Goal: Transaction & Acquisition: Download file/media

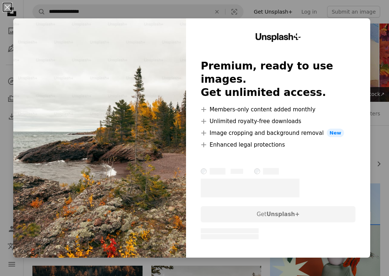
scroll to position [147, 0]
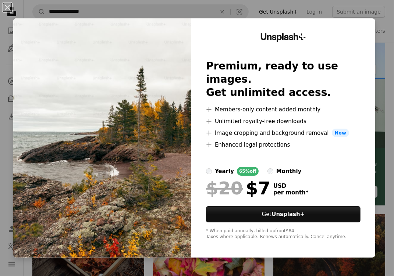
click at [340, 13] on div "An X shape Unsplash+ Premium, ready to use images. Get unlimited access. A plus…" at bounding box center [197, 138] width 394 height 276
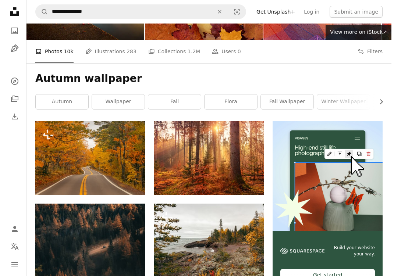
scroll to position [0, 0]
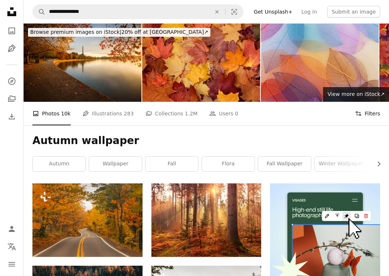
click at [371, 112] on button "Filters Filters" at bounding box center [367, 114] width 25 height 24
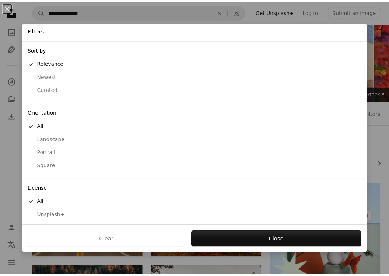
scroll to position [15, 0]
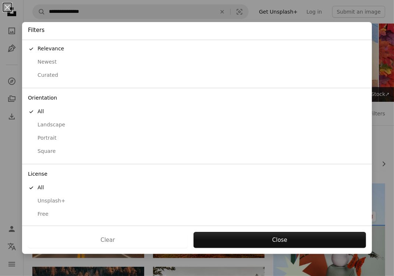
click at [43, 212] on div "Free" at bounding box center [197, 214] width 338 height 7
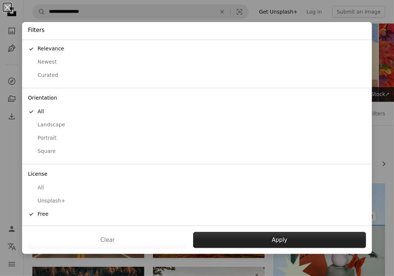
click at [286, 236] on button "Apply" at bounding box center [279, 240] width 173 height 16
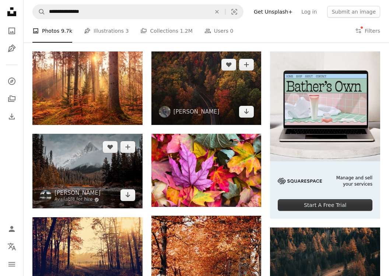
scroll to position [147, 0]
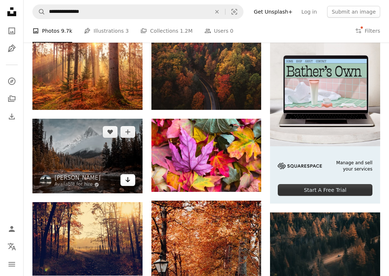
click at [126, 183] on icon "Arrow pointing down" at bounding box center [128, 180] width 6 height 9
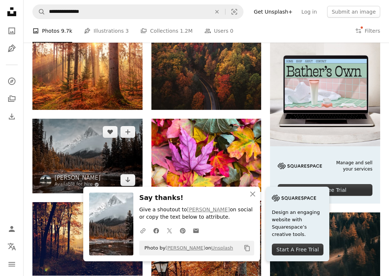
click at [104, 159] on img at bounding box center [87, 156] width 110 height 75
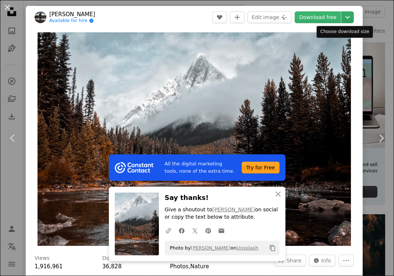
click at [345, 15] on icon "Chevron down" at bounding box center [348, 17] width 12 height 9
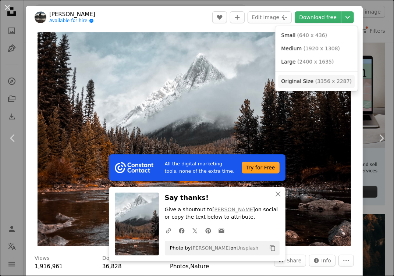
click at [319, 83] on span "( 3356 x 2287 )" at bounding box center [333, 81] width 36 height 6
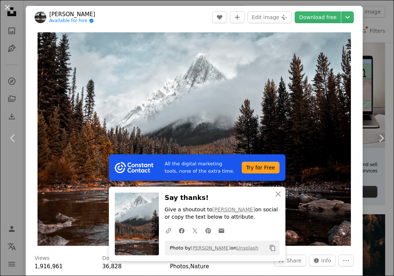
click at [9, 9] on button "An X shape" at bounding box center [7, 7] width 9 height 9
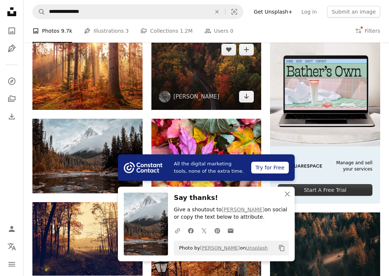
click at [205, 78] on img at bounding box center [206, 72] width 110 height 73
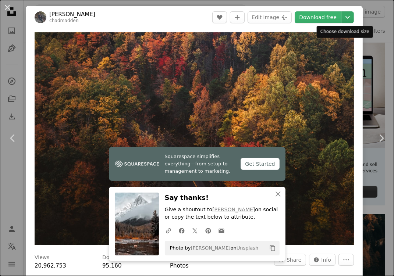
click at [343, 16] on icon "Chevron down" at bounding box center [348, 17] width 12 height 9
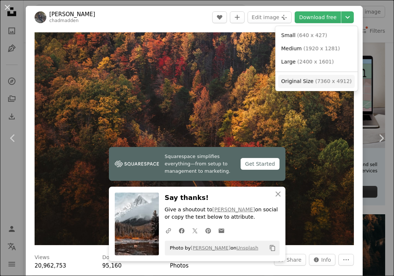
click at [322, 79] on span "( 7360 x 4912 )" at bounding box center [333, 81] width 36 height 6
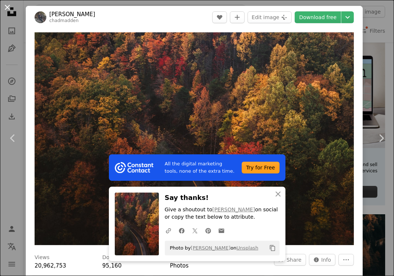
click at [11, 7] on button "An X shape" at bounding box center [7, 7] width 9 height 9
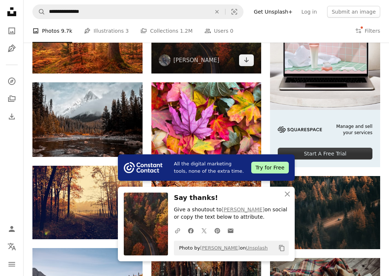
scroll to position [221, 0]
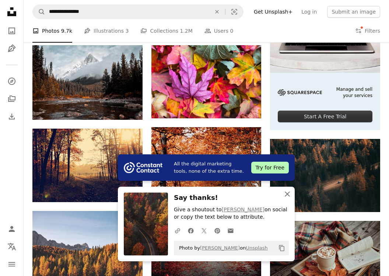
click at [288, 194] on icon "button" at bounding box center [286, 194] width 5 height 5
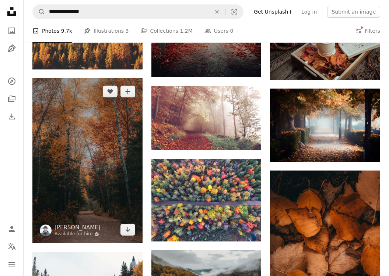
scroll to position [442, 0]
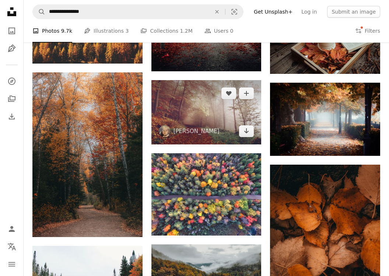
click at [194, 122] on img at bounding box center [206, 112] width 110 height 64
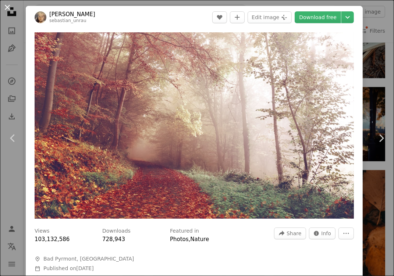
click at [10, 10] on button "An X shape" at bounding box center [7, 7] width 9 height 9
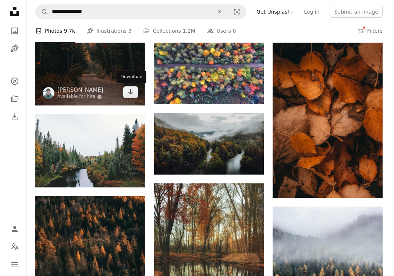
scroll to position [589, 0]
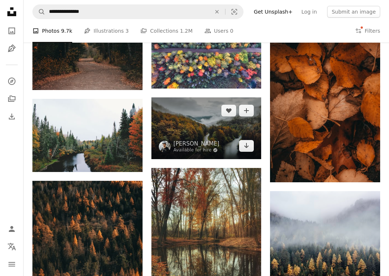
click at [200, 130] on img at bounding box center [206, 129] width 110 height 62
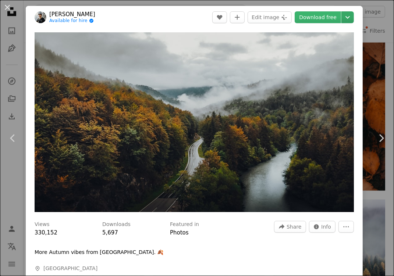
click at [342, 20] on icon "Chevron down" at bounding box center [348, 17] width 12 height 9
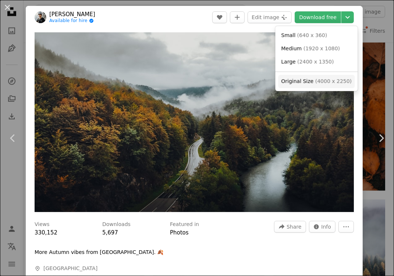
click at [305, 82] on span "Original Size" at bounding box center [297, 81] width 32 height 6
